Goal: Transaction & Acquisition: Purchase product/service

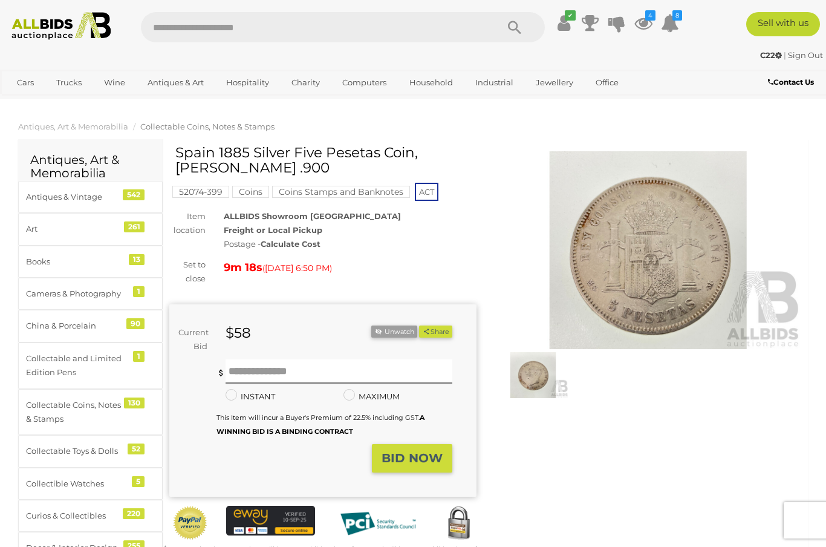
scroll to position [-1, 0]
click at [306, 359] on input "text" at bounding box center [339, 371] width 227 height 24
type input "**"
click at [429, 465] on button "BID NOW" at bounding box center [412, 458] width 80 height 28
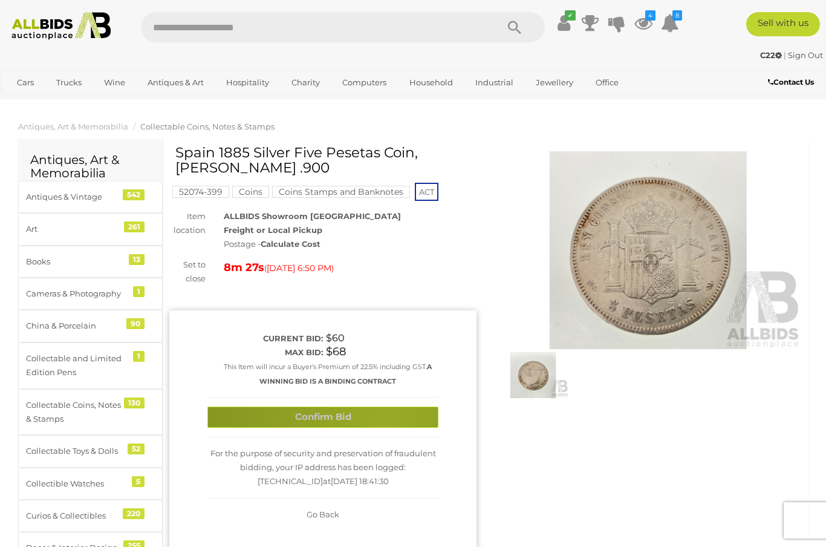
click at [385, 420] on button "Confirm Bid" at bounding box center [323, 417] width 231 height 21
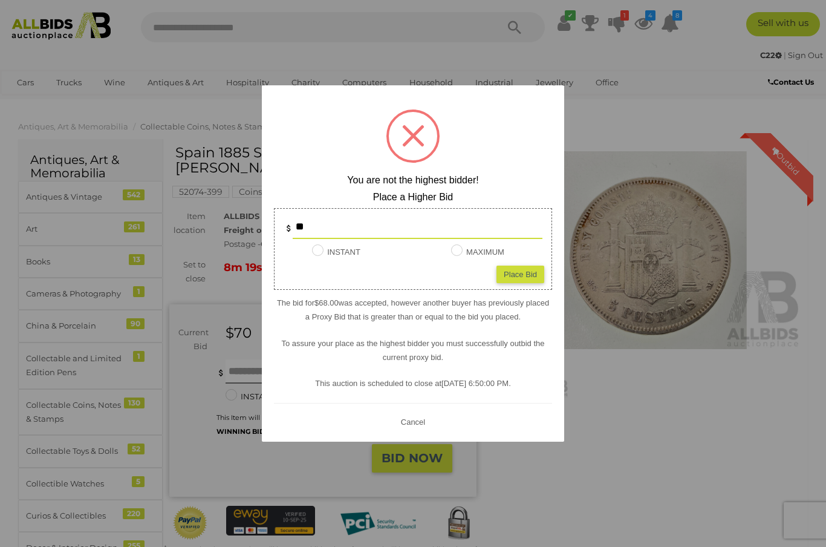
type input "*"
type input "**"
click at [530, 278] on div "Place Bid" at bounding box center [521, 275] width 48 height 18
type input "**"
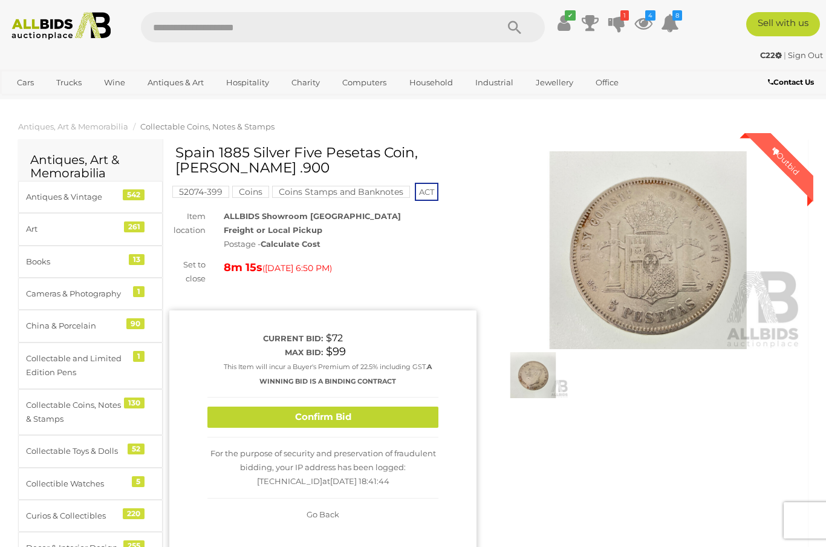
click at [382, 423] on button "Confirm Bid" at bounding box center [323, 417] width 231 height 21
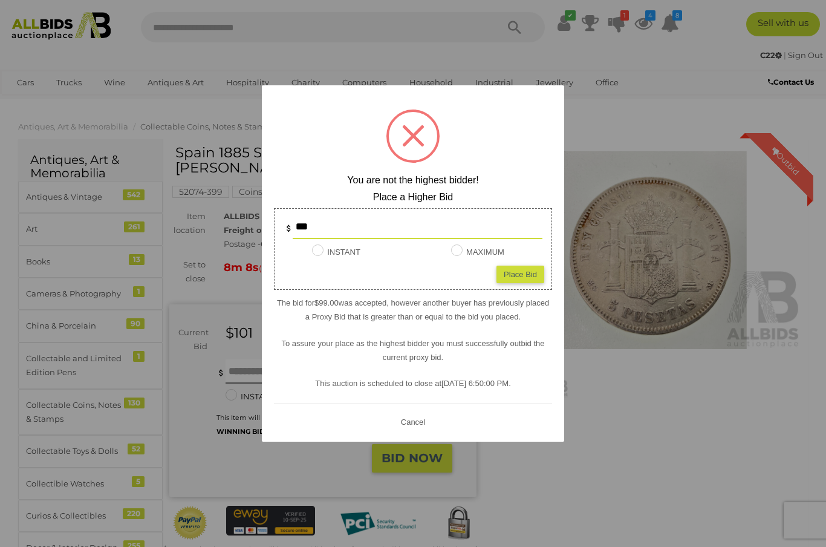
click at [627, 400] on div at bounding box center [413, 273] width 826 height 547
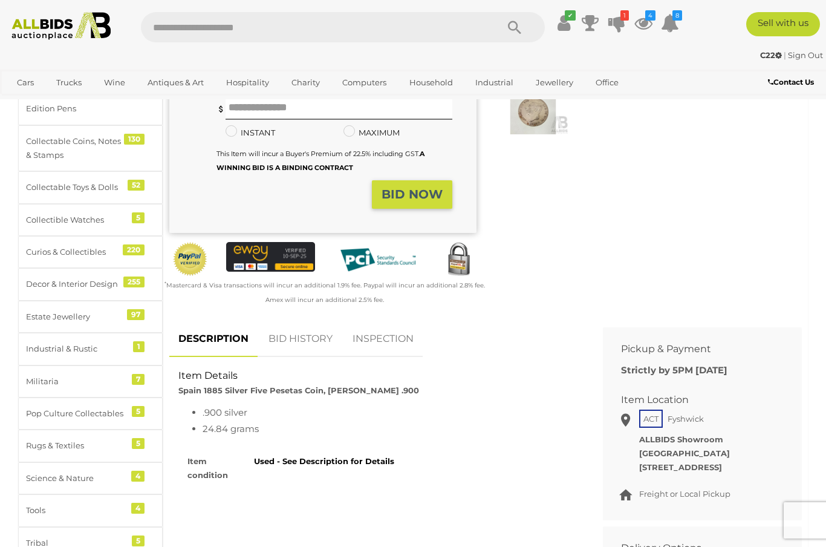
scroll to position [248, 0]
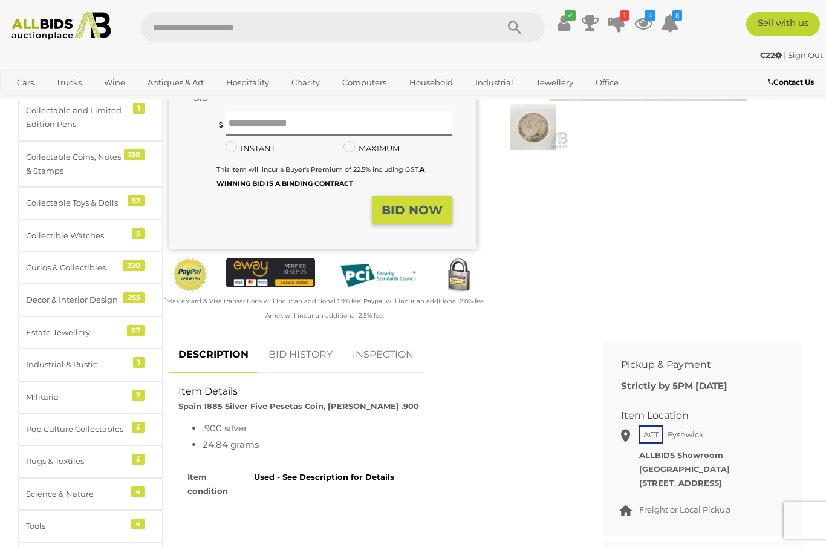
click at [321, 361] on link "BID HISTORY" at bounding box center [301, 355] width 82 height 36
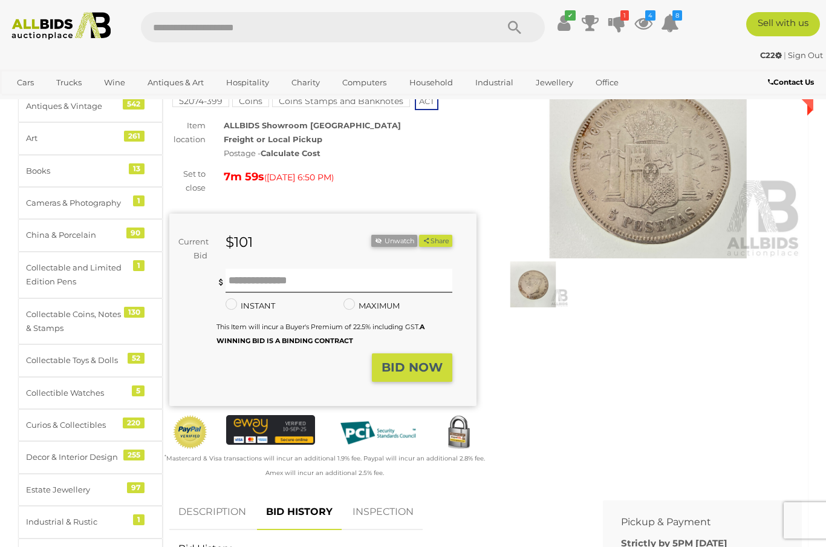
scroll to position [87, 0]
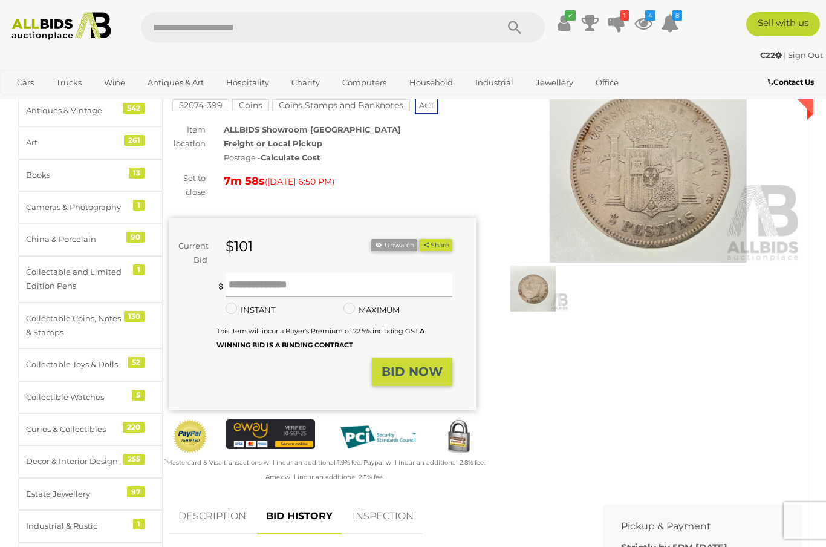
click at [378, 288] on input "text" at bounding box center [339, 285] width 227 height 24
type input "***"
click at [430, 373] on strong "BID NOW" at bounding box center [412, 371] width 61 height 15
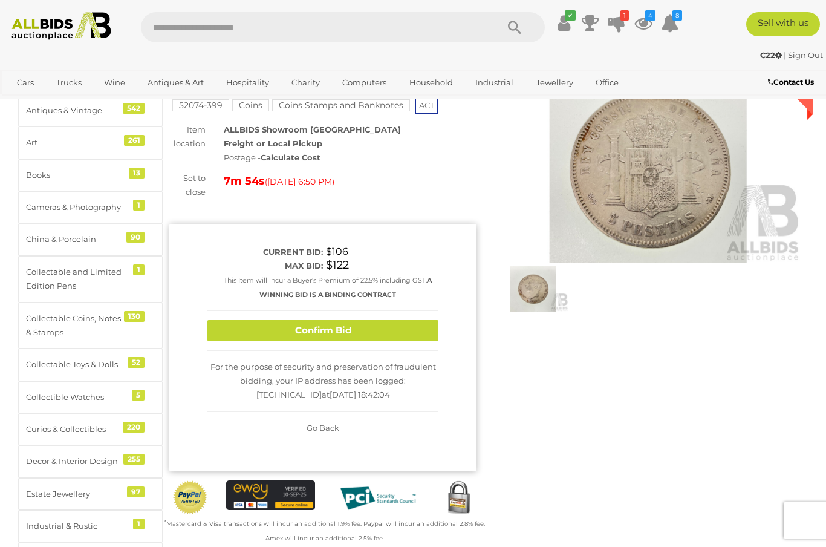
click at [391, 325] on button "Confirm Bid" at bounding box center [323, 330] width 231 height 21
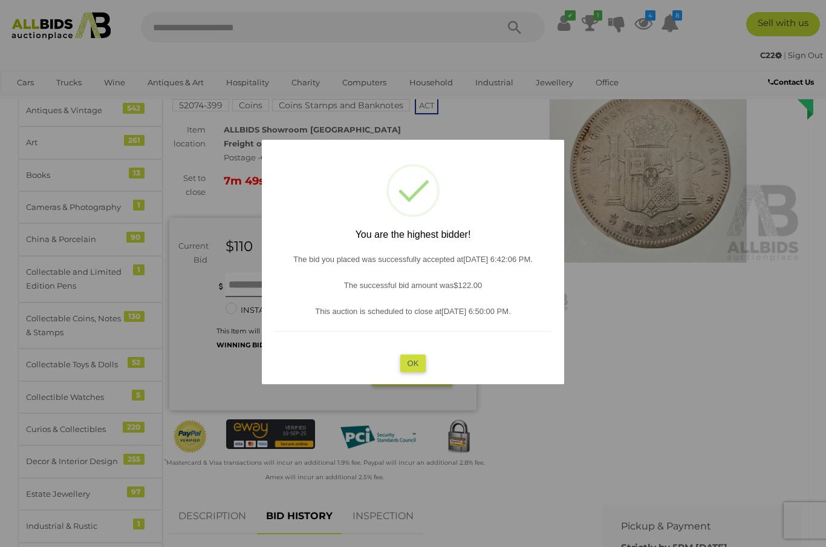
click at [420, 370] on button "OK" at bounding box center [413, 364] width 26 height 18
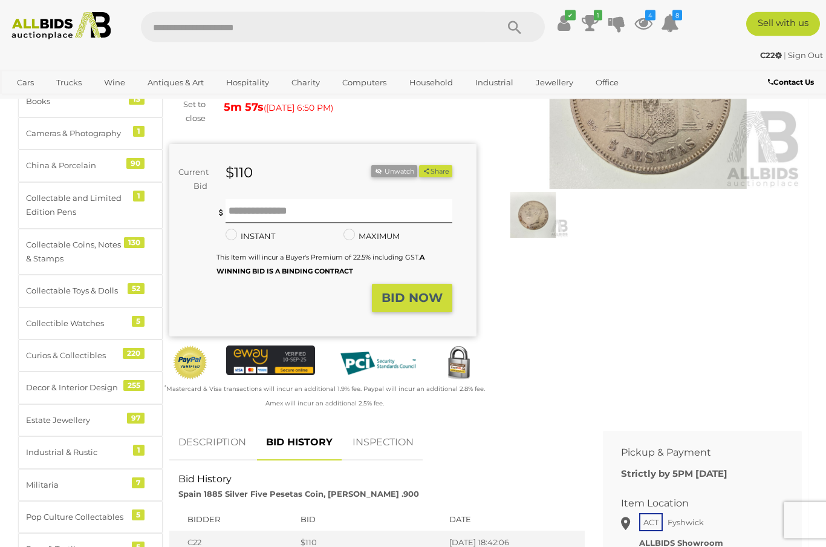
scroll to position [0, 0]
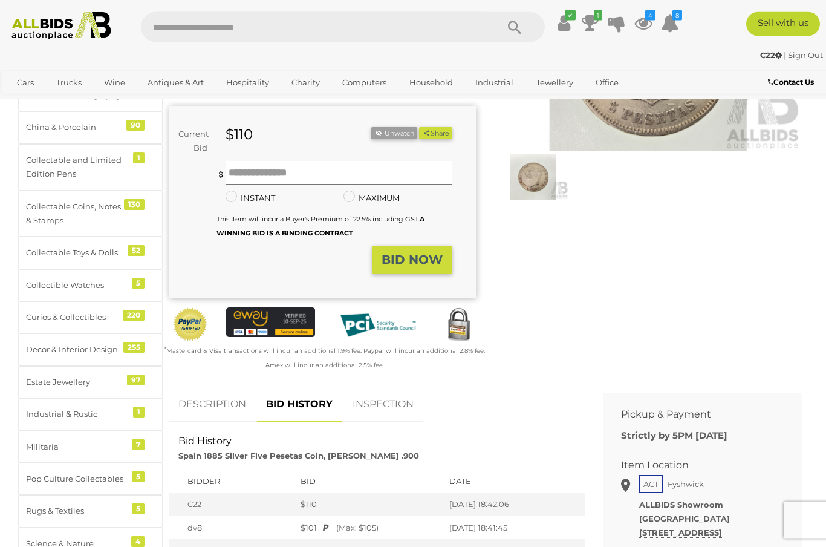
click at [200, 392] on link "DESCRIPTION" at bounding box center [212, 405] width 86 height 36
